Goal: Information Seeking & Learning: Learn about a topic

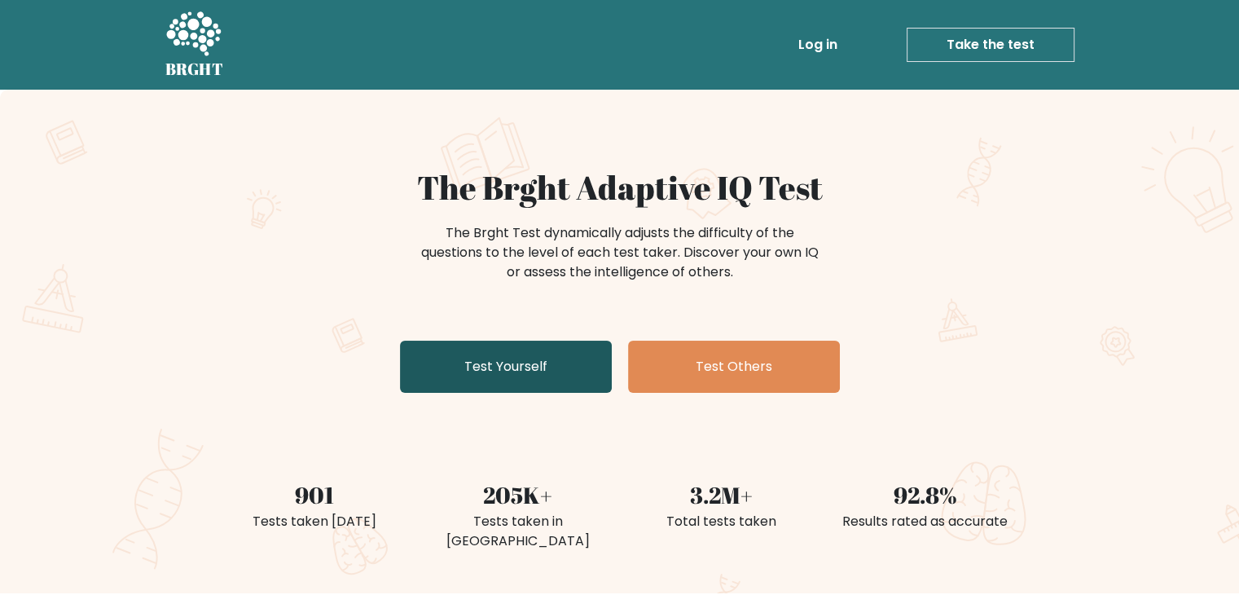
click at [565, 361] on link "Test Yourself" at bounding box center [506, 367] width 212 height 52
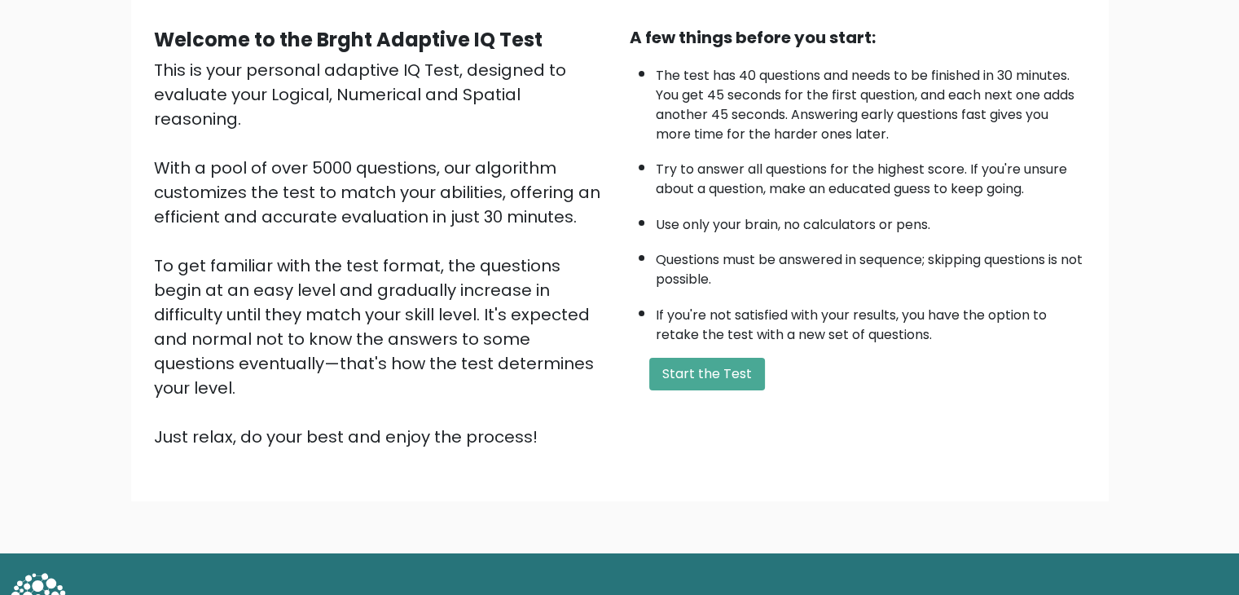
scroll to position [139, 0]
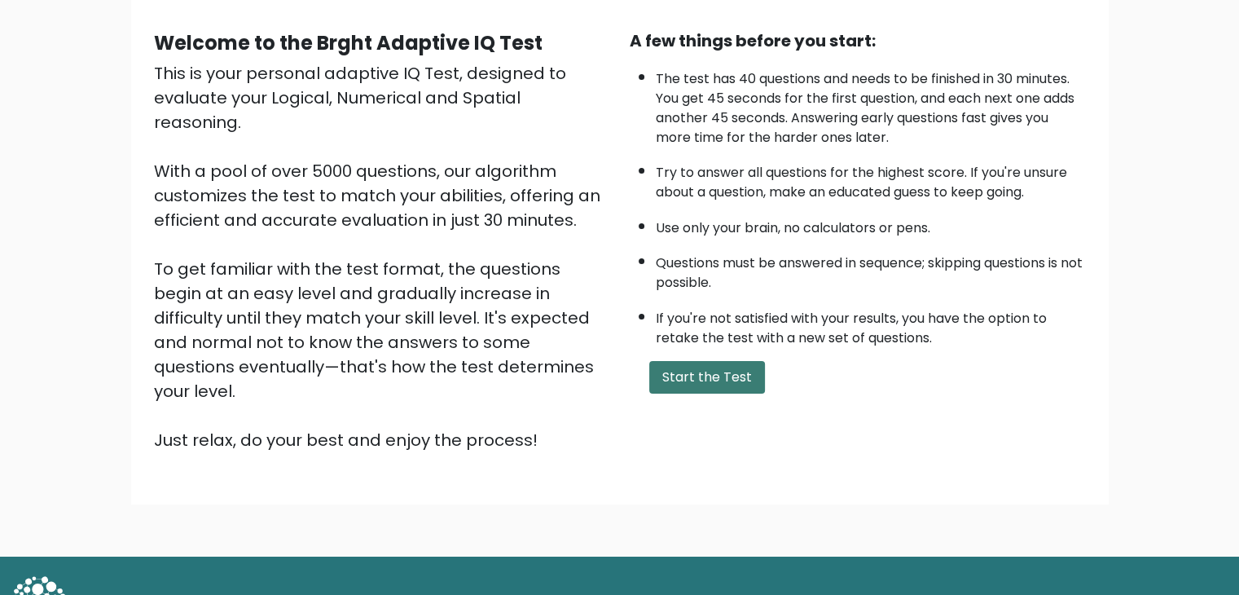
click at [725, 363] on button "Start the Test" at bounding box center [707, 377] width 116 height 33
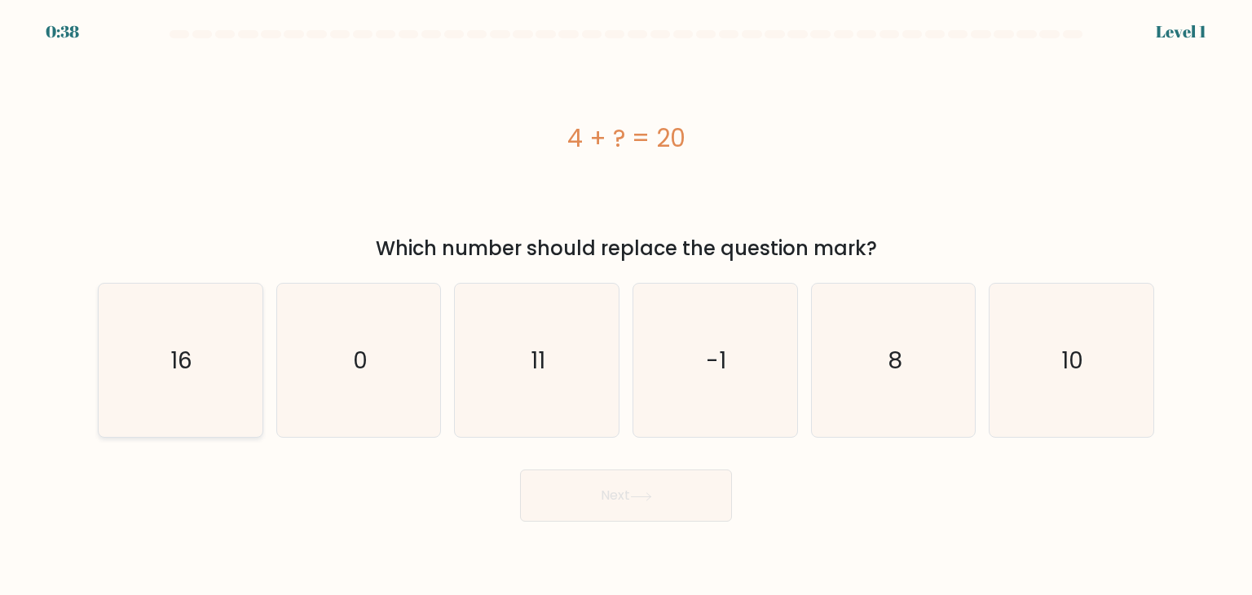
click at [193, 314] on icon "16" at bounding box center [179, 360] width 153 height 153
click at [626, 306] on input "a. 16" at bounding box center [626, 301] width 1 height 8
radio input "true"
click at [566, 489] on button "Next" at bounding box center [626, 495] width 212 height 52
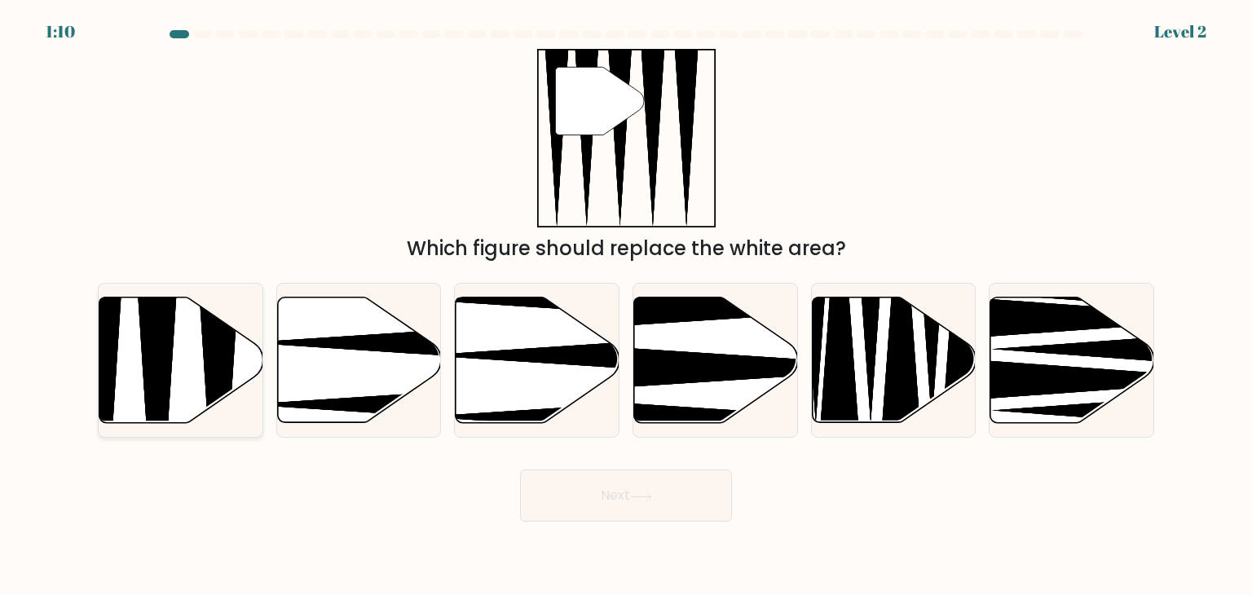
click at [200, 381] on icon at bounding box center [181, 359] width 164 height 125
click at [626, 306] on input "a." at bounding box center [626, 301] width 1 height 8
radio input "true"
click at [651, 489] on button "Next" at bounding box center [626, 495] width 212 height 52
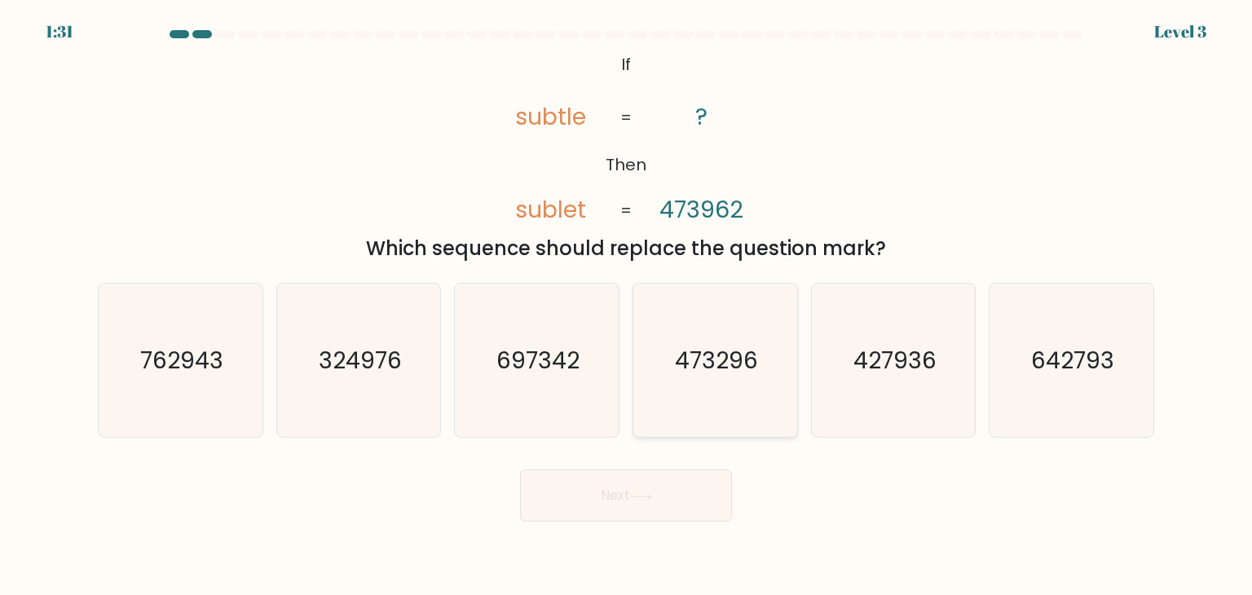
click at [723, 373] on text "473296" at bounding box center [716, 360] width 83 height 33
click at [627, 306] on input "d. 473296" at bounding box center [626, 301] width 1 height 8
radio input "true"
click at [692, 489] on button "Next" at bounding box center [626, 495] width 212 height 52
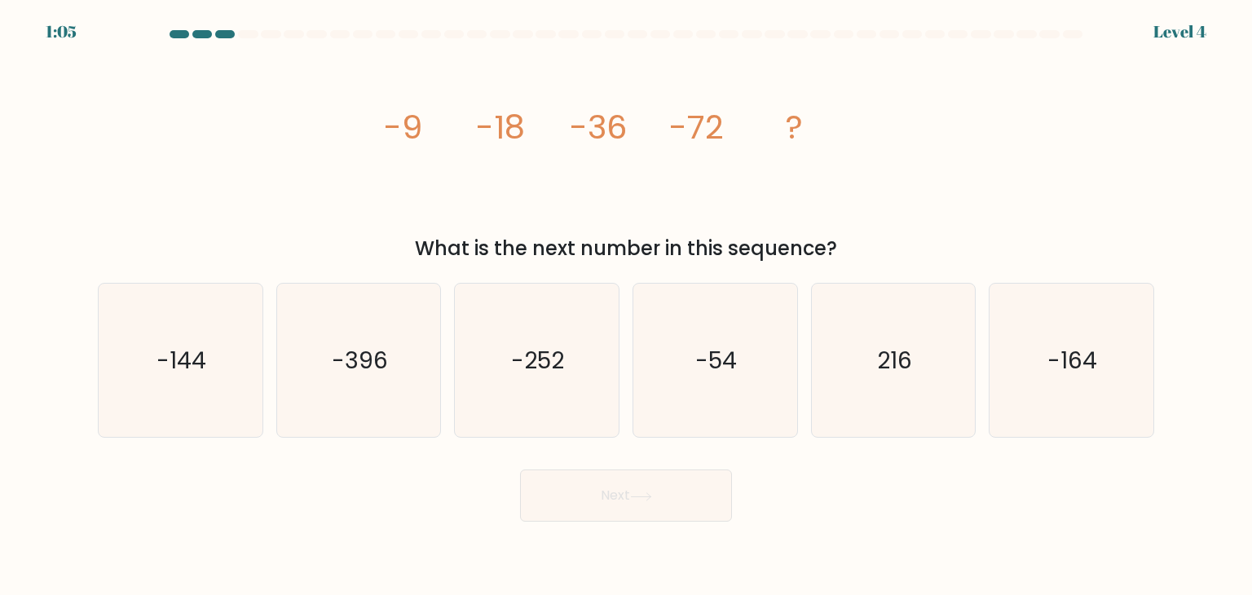
drag, startPoint x: 375, startPoint y: 127, endPoint x: 877, endPoint y: 244, distance: 515.3
click at [877, 244] on div "image/svg+xml -9 -18 -36 -72 ? What is the next number in this sequence?" at bounding box center [626, 156] width 1076 height 214
copy div "-9 -18 -36 -72 ? What is the next number in this sequence?"
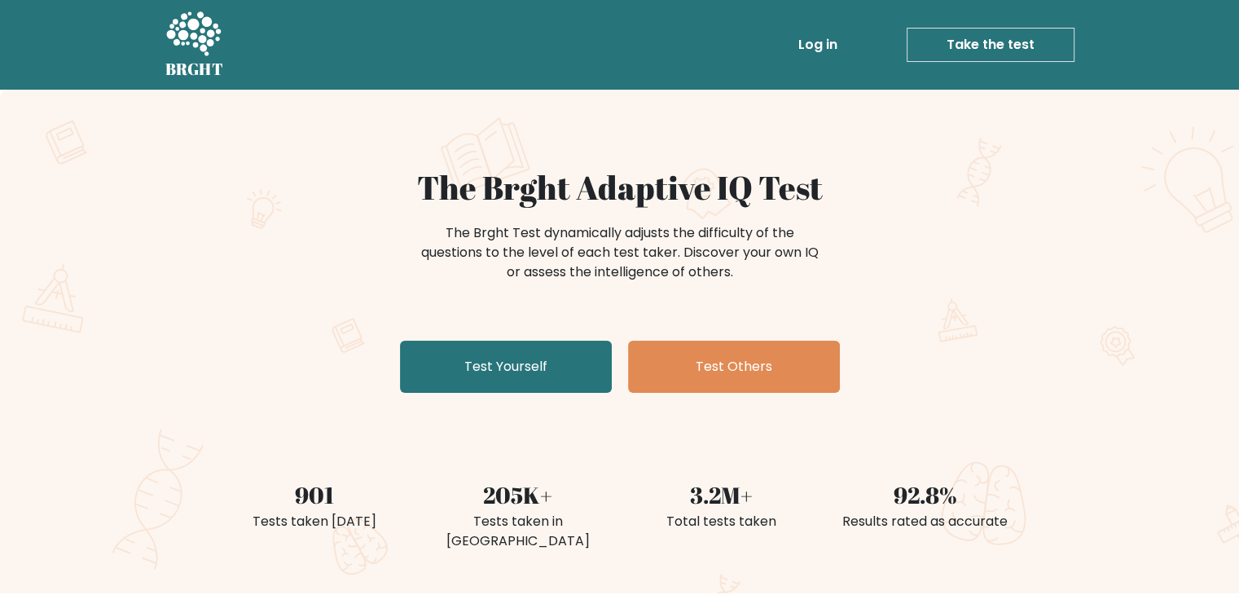
click at [840, 46] on link "Log in" at bounding box center [818, 45] width 52 height 33
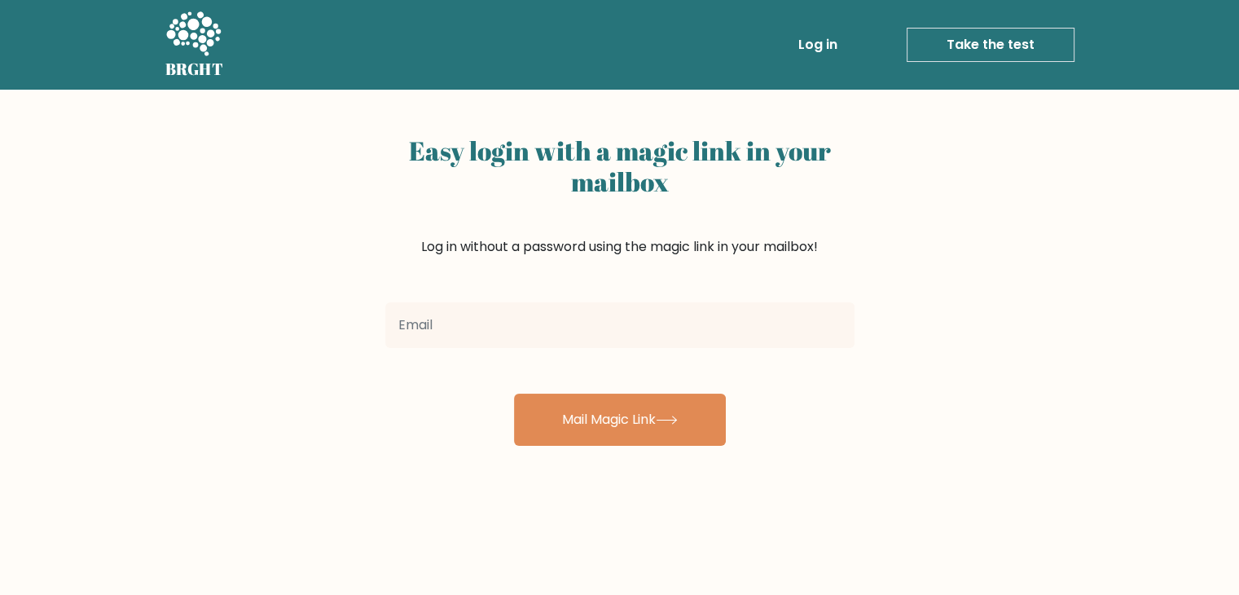
click at [681, 341] on input "email" at bounding box center [619, 325] width 469 height 46
type input "[EMAIL_ADDRESS][DOMAIN_NAME]"
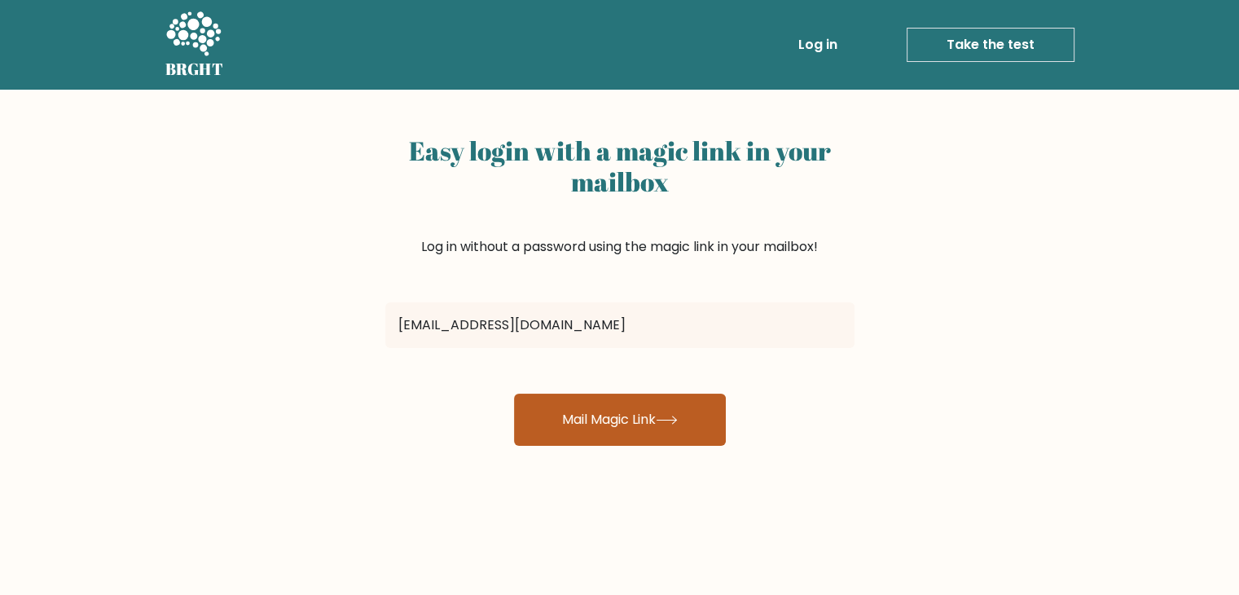
click at [701, 439] on button "Mail Magic Link" at bounding box center [620, 420] width 212 height 52
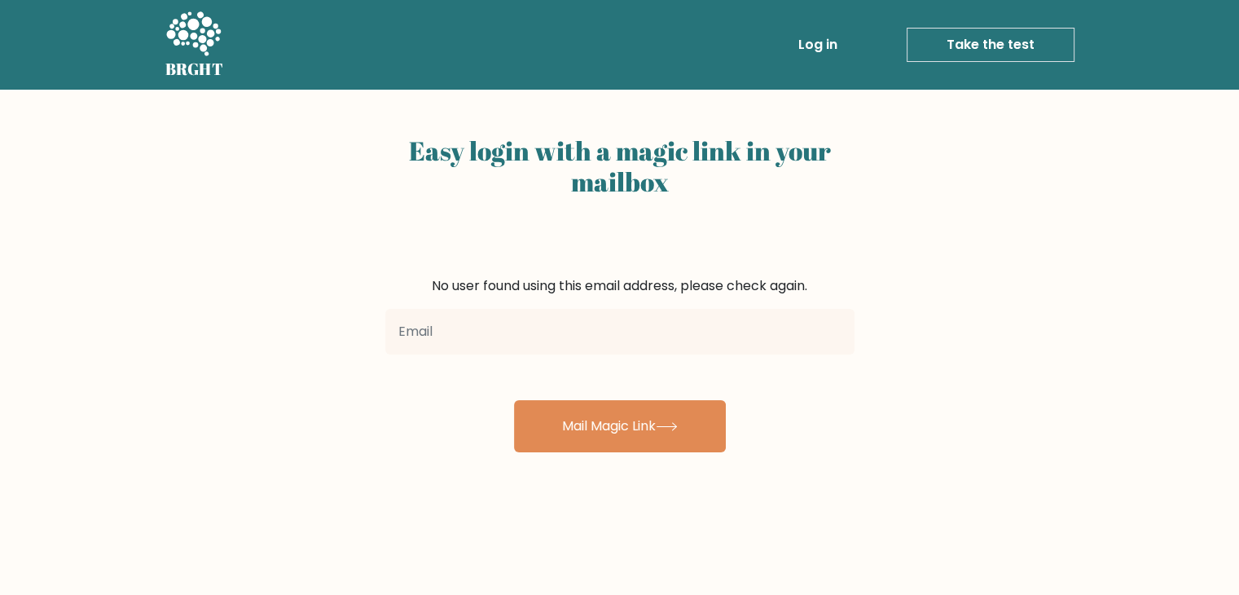
click at [958, 36] on link "Take the test" at bounding box center [991, 45] width 168 height 34
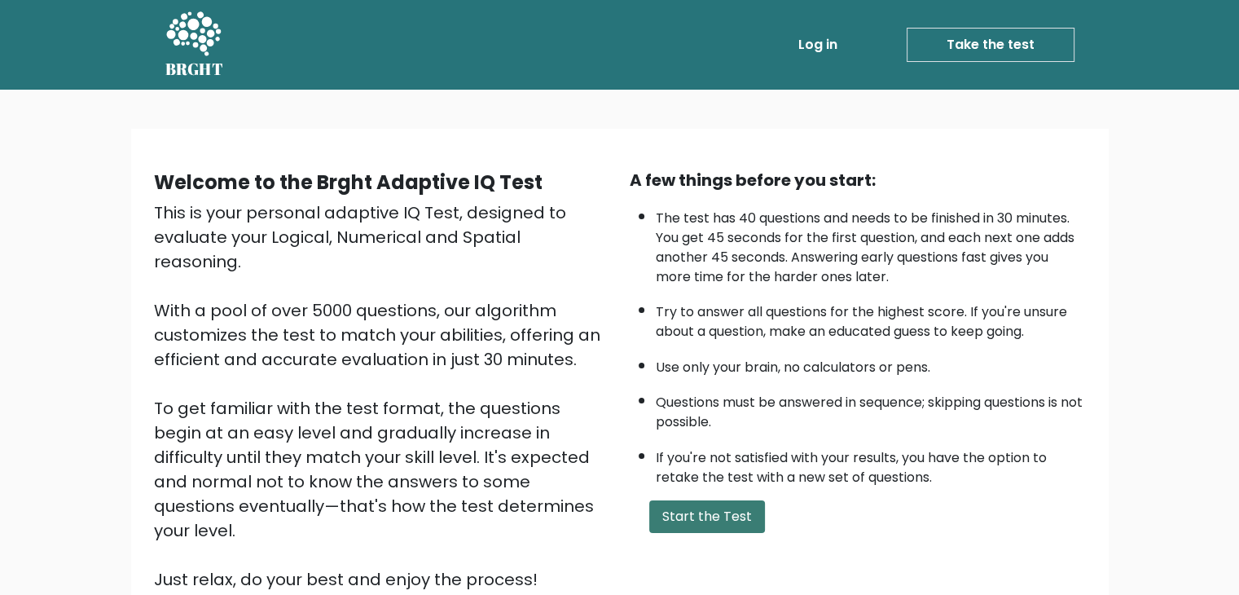
click at [716, 502] on button "Start the Test" at bounding box center [707, 516] width 116 height 33
